Goal: Information Seeking & Learning: Learn about a topic

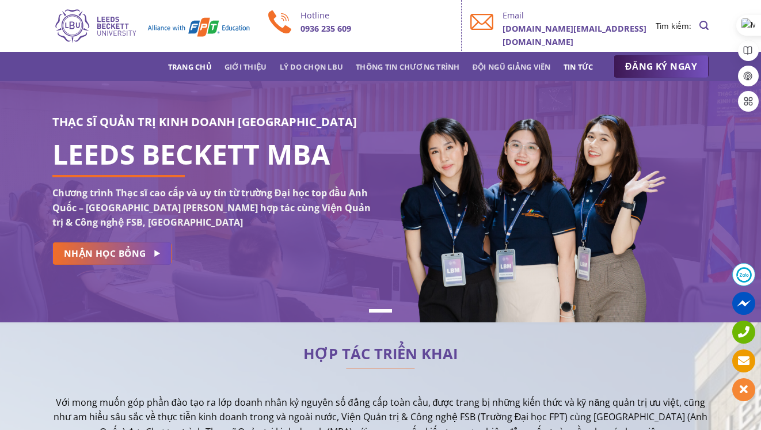
click at [579, 68] on link "Tin tức" at bounding box center [579, 66] width 30 height 21
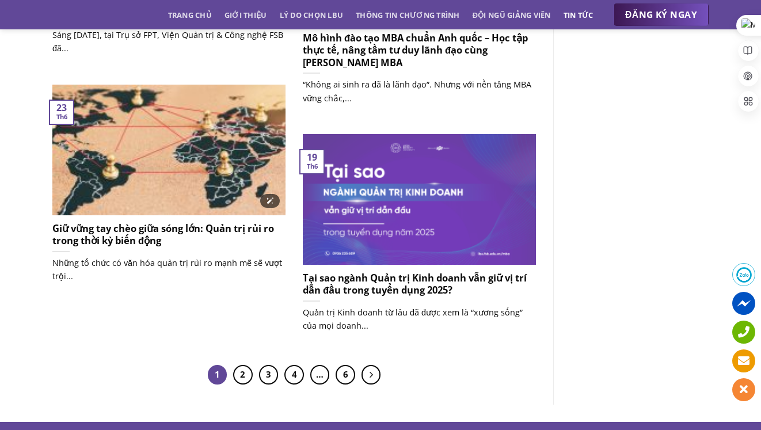
scroll to position [925, 0]
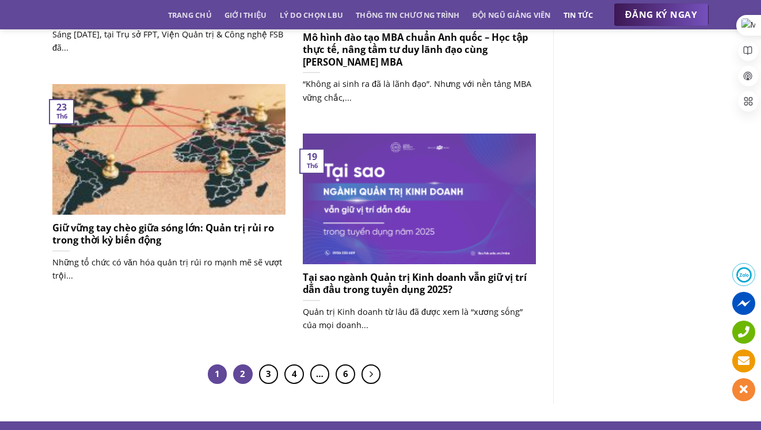
click at [249, 379] on link "2" at bounding box center [243, 375] width 20 height 20
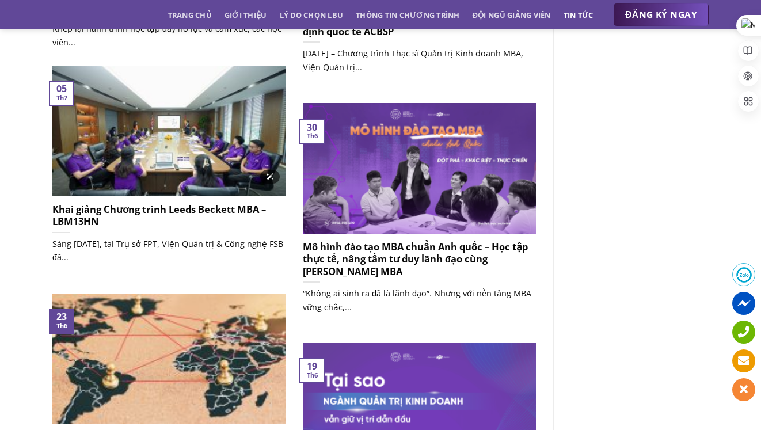
scroll to position [715, 0]
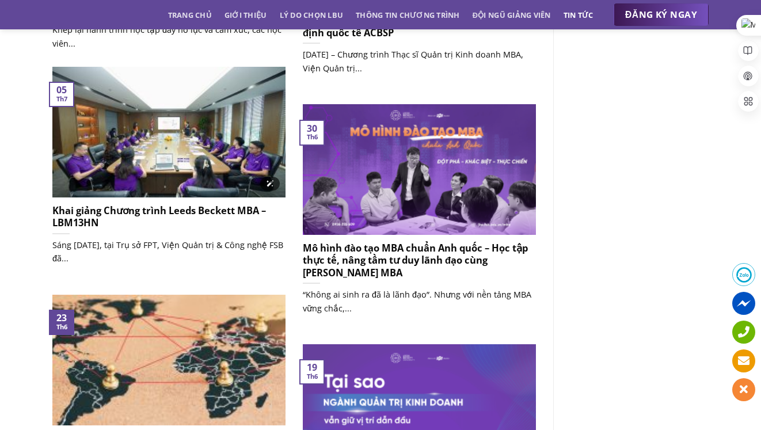
click at [159, 162] on img at bounding box center [168, 132] width 233 height 131
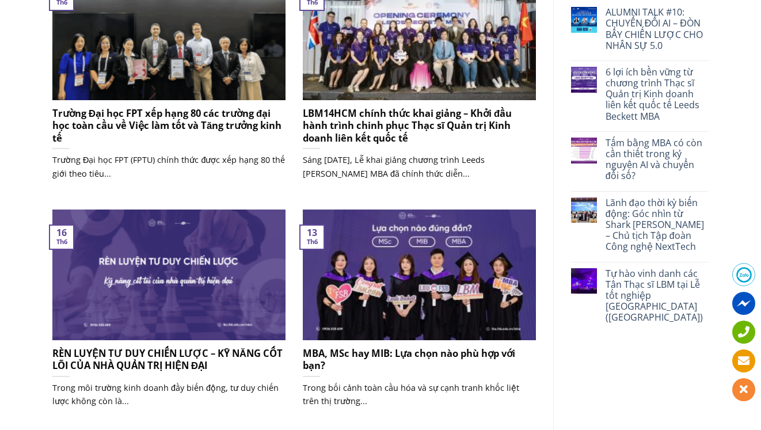
scroll to position [147, 0]
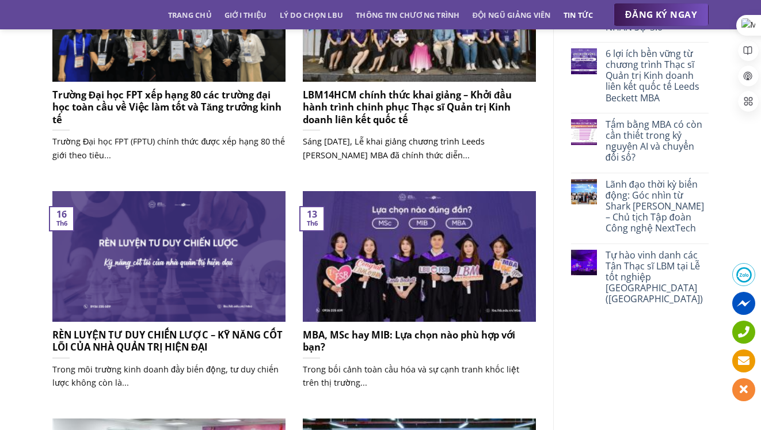
click at [385, 109] on h5 "LBM14HCM chính thức khai giảng – Khởi đầu hành trình chinh phục Thạc sĩ Quản tr…" at bounding box center [419, 107] width 233 height 37
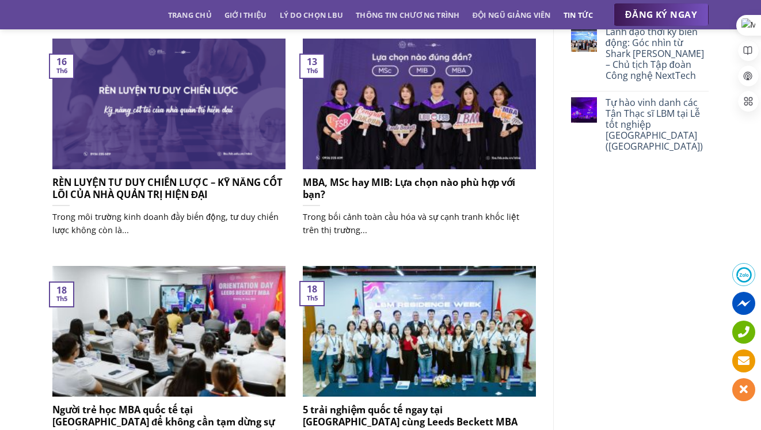
scroll to position [0, 0]
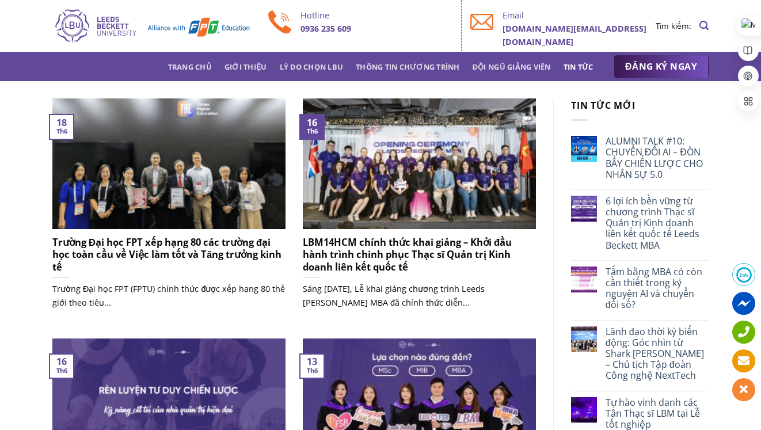
click at [319, 239] on h5 "LBM14HCM chính thức khai giảng – Khởi đầu hành trình chinh phục Thạc sĩ Quản tr…" at bounding box center [419, 254] width 233 height 37
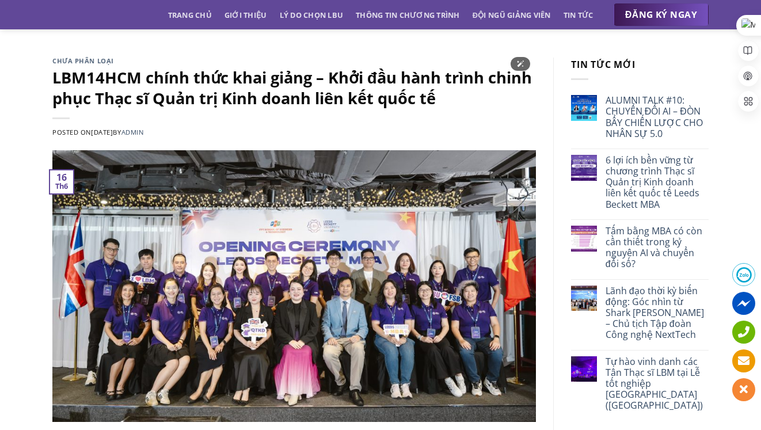
scroll to position [16, 0]
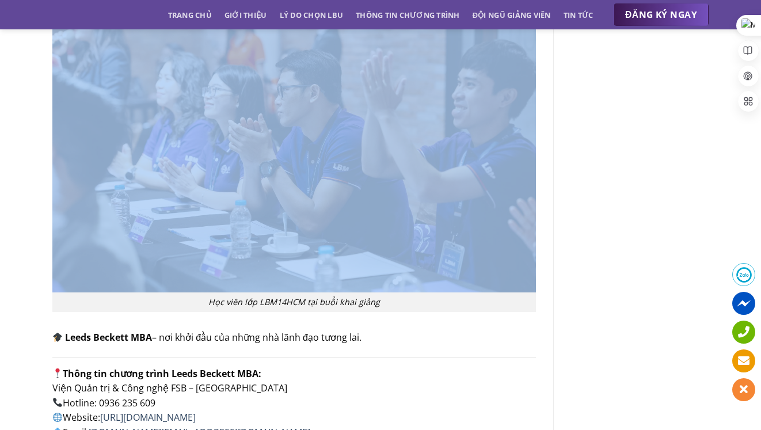
scroll to position [1587, 0]
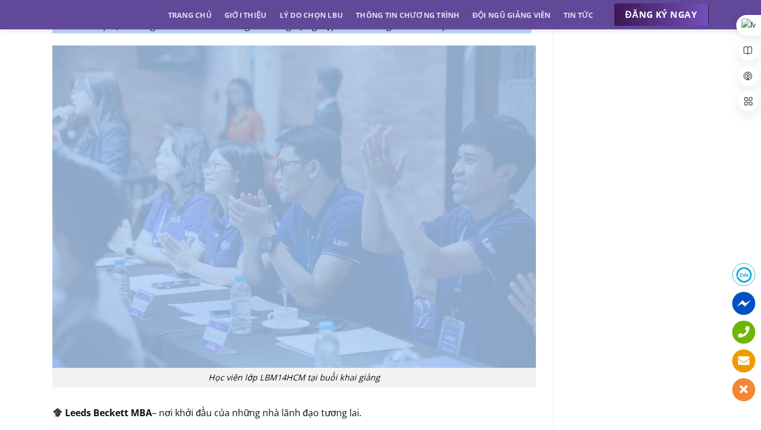
drag, startPoint x: 53, startPoint y: 113, endPoint x: 394, endPoint y: 412, distance: 453.0
copy div "LBM14HCM chính thức khai giảng – Khởi đầu hành trình chinh phục Thạc sĩ Quản tr…"
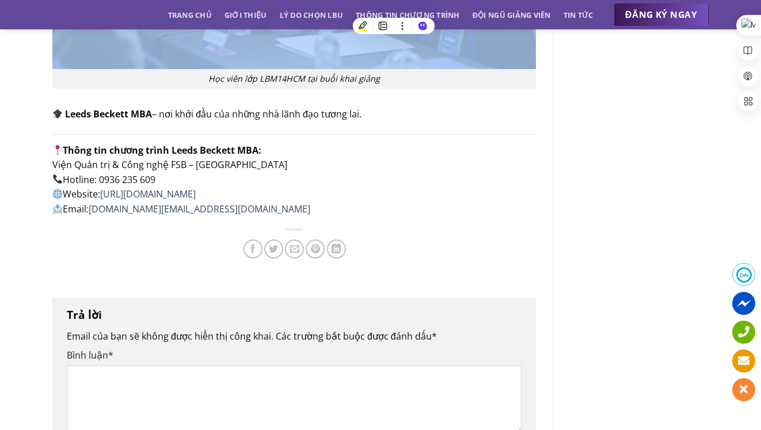
scroll to position [2040, 0]
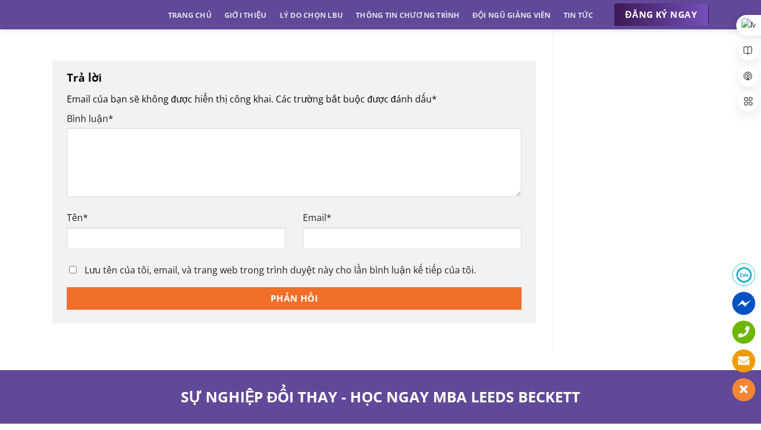
scroll to position [1823, 0]
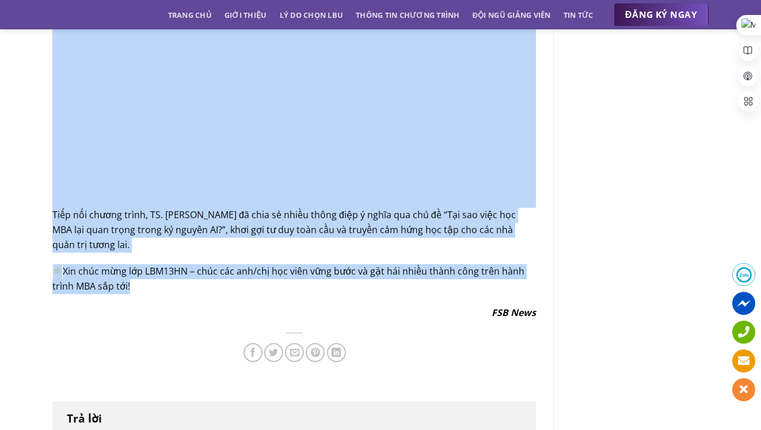
drag, startPoint x: 55, startPoint y: 120, endPoint x: 155, endPoint y: 299, distance: 204.4
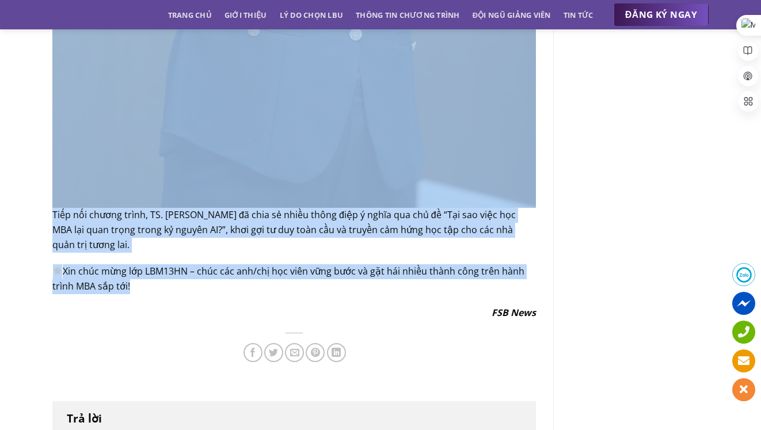
copy div "Lore ipsum Dolors ametc Adipi Elitsed DOE – TEM83IN Utlabo et 25/67/8396 do mag…"
